Goal: Task Accomplishment & Management: Use online tool/utility

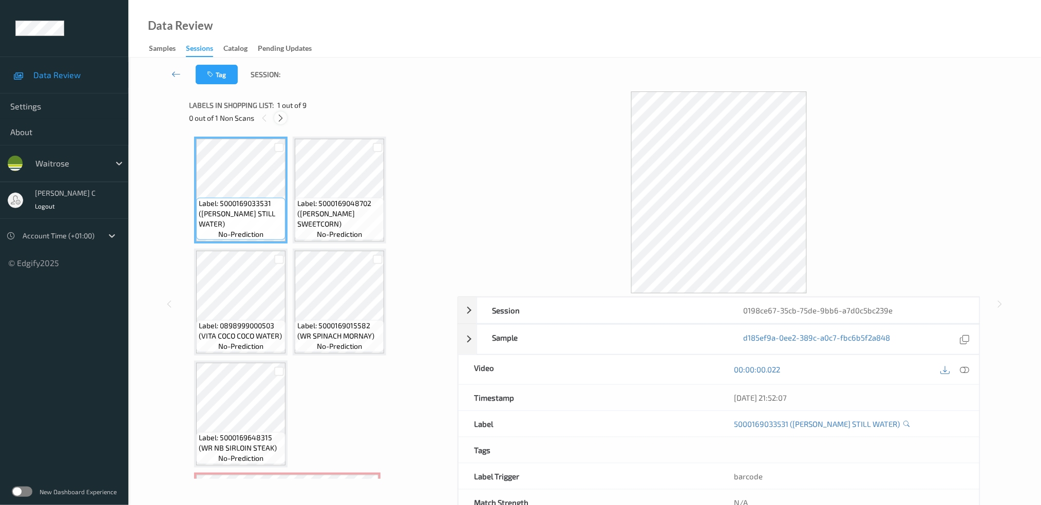
click at [281, 117] on icon at bounding box center [280, 118] width 9 height 9
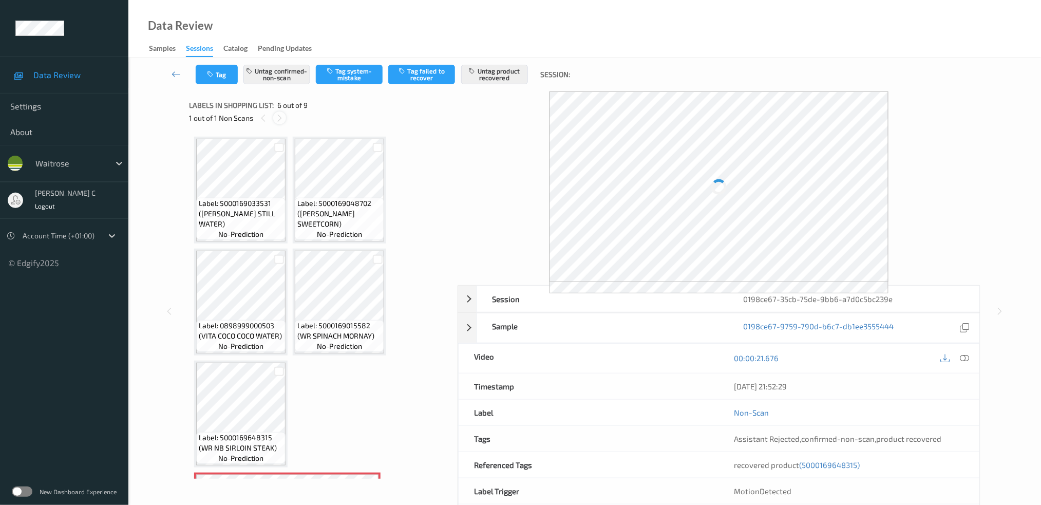
scroll to position [227, 0]
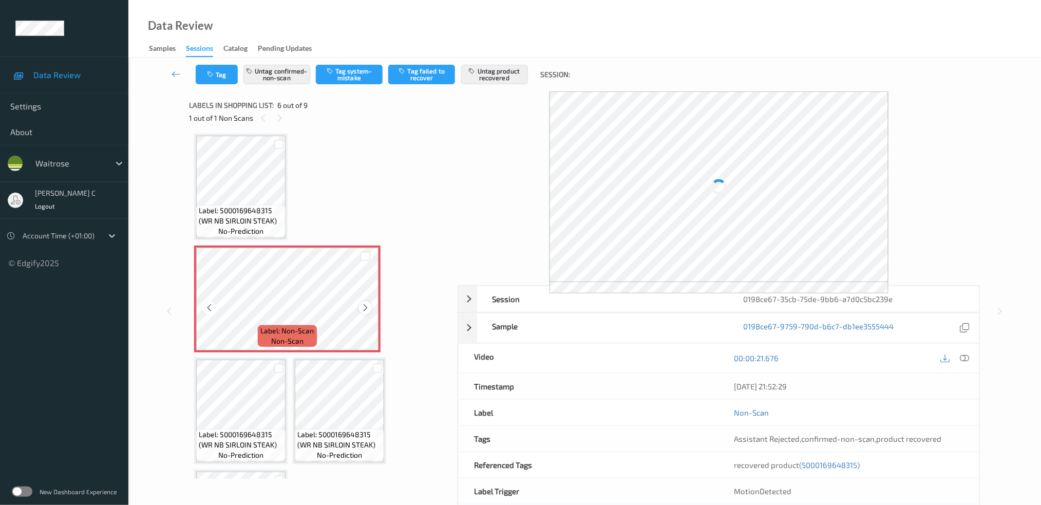
click at [370, 305] on div at bounding box center [365, 307] width 13 height 13
click at [368, 303] on icon at bounding box center [365, 307] width 9 height 9
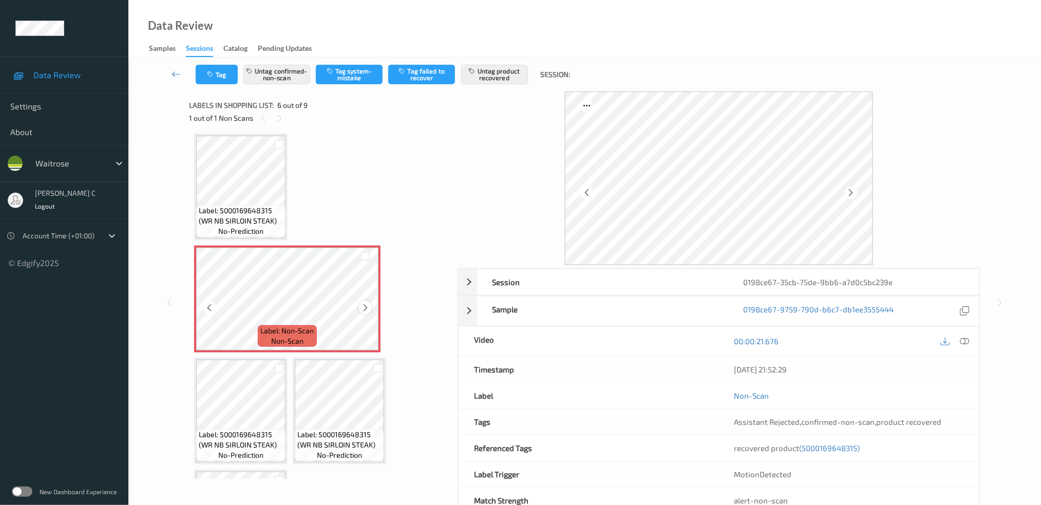
click at [365, 303] on icon at bounding box center [365, 307] width 9 height 9
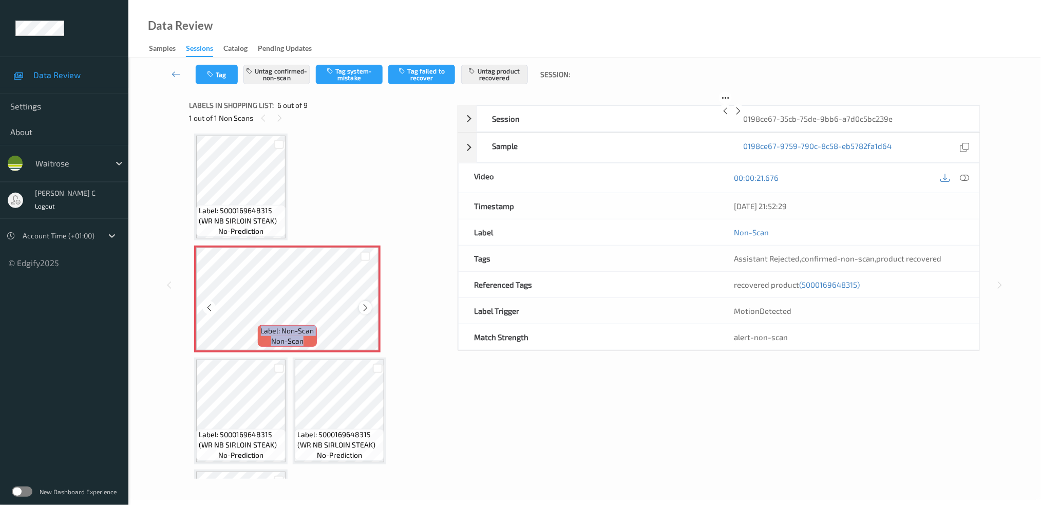
click at [364, 303] on icon at bounding box center [365, 307] width 9 height 9
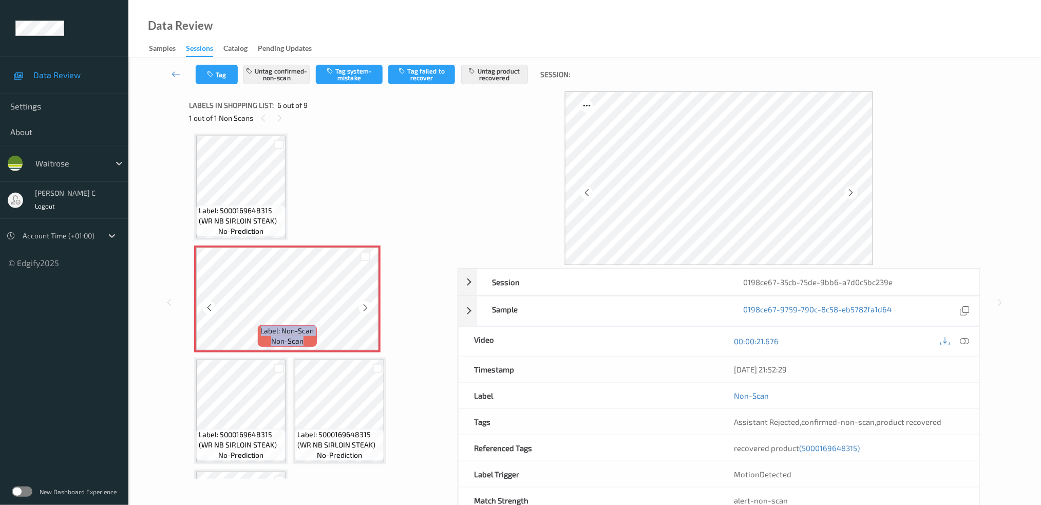
click at [364, 303] on icon at bounding box center [365, 307] width 9 height 9
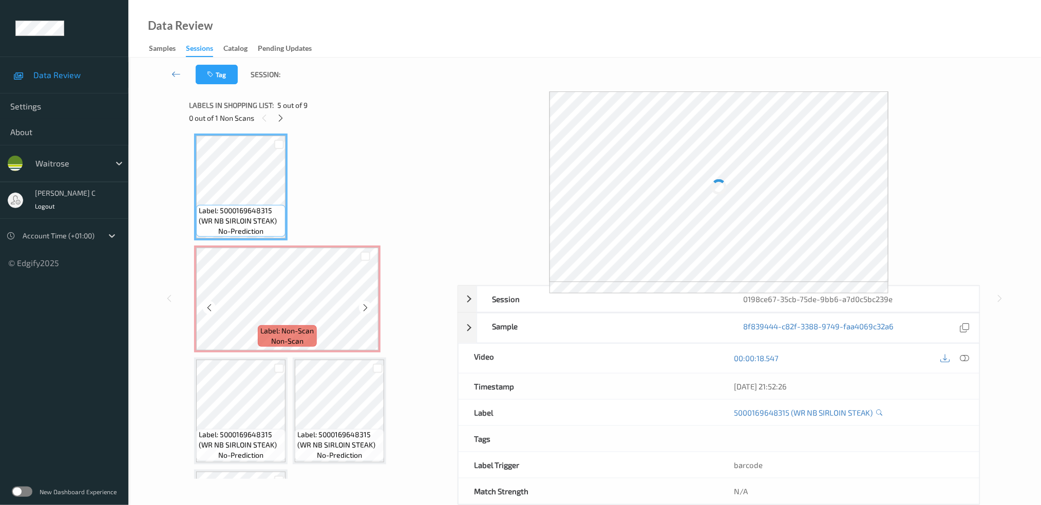
click at [261, 350] on div "Label: 5000169033531 ([PERSON_NAME] STILL WATER) no-prediction Label: 500016904…" at bounding box center [319, 243] width 251 height 667
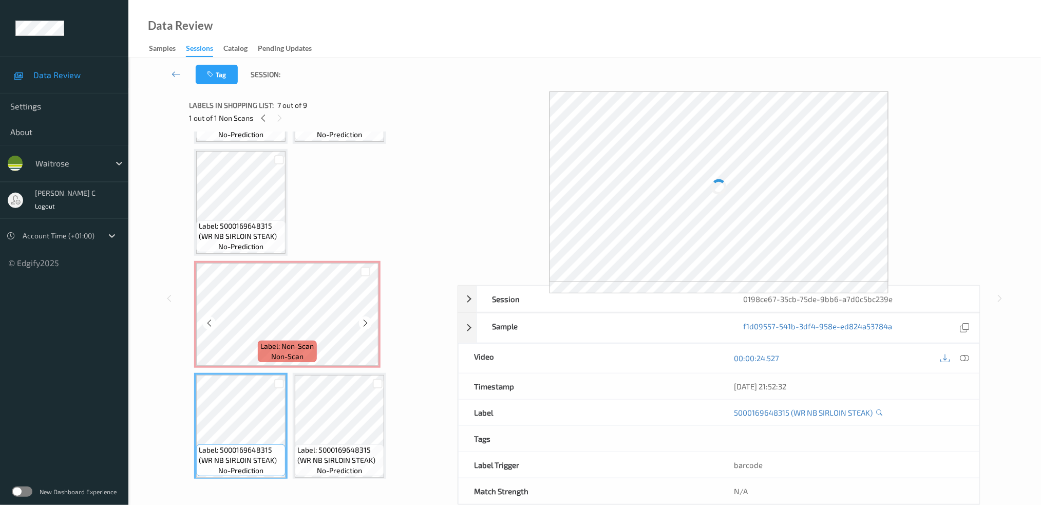
scroll to position [159, 0]
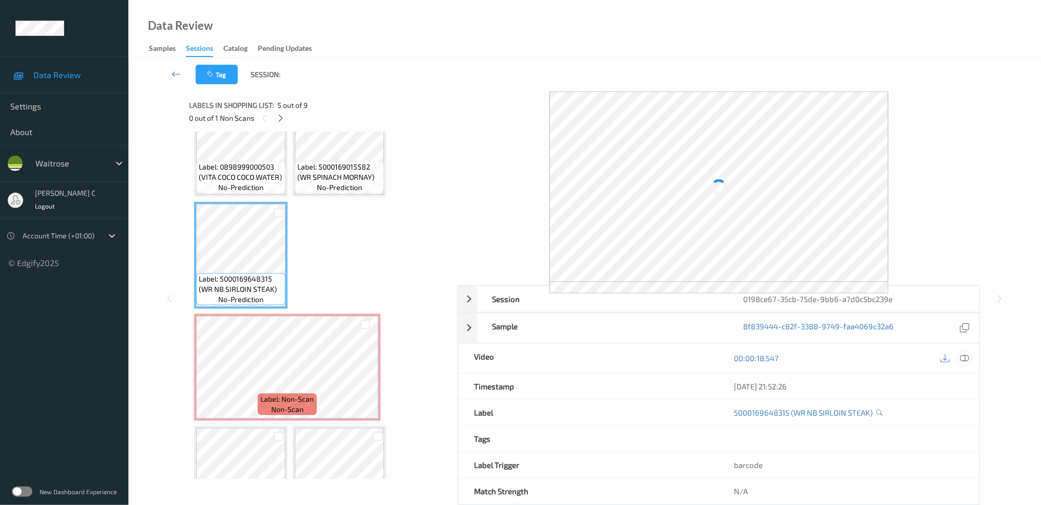
click at [959, 359] on div at bounding box center [965, 358] width 14 height 14
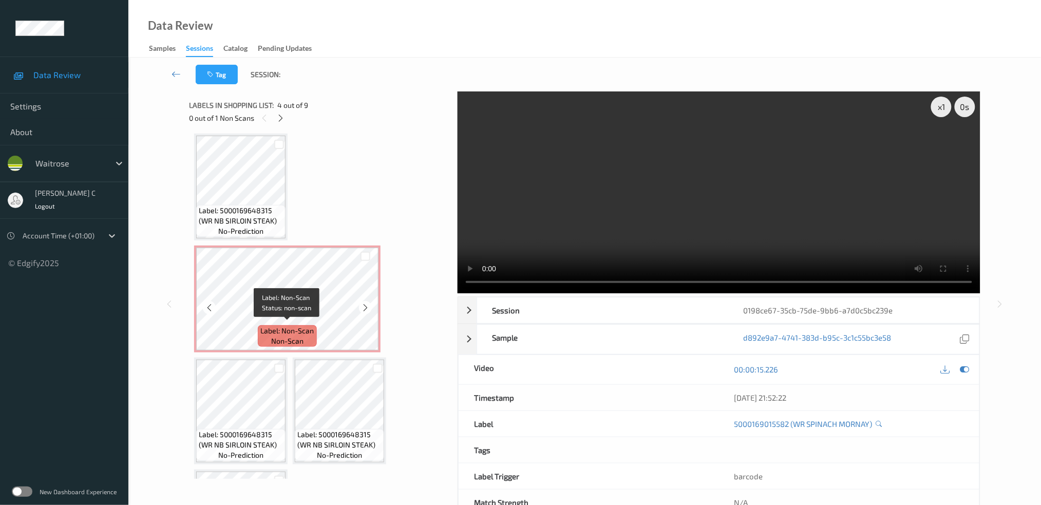
click at [284, 326] on span "Label: Non-Scan" at bounding box center [287, 331] width 53 height 10
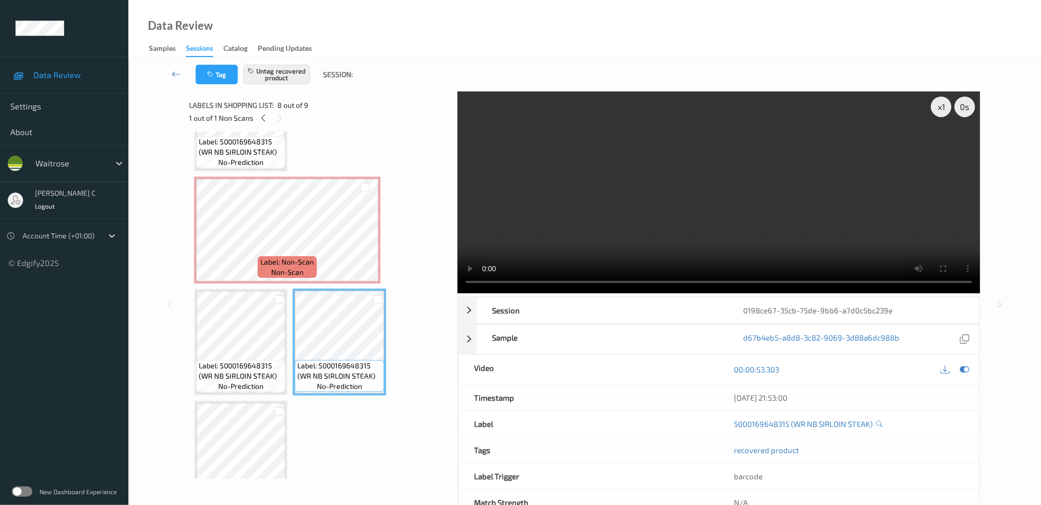
scroll to position [324, 0]
